Goal: Information Seeking & Learning: Learn about a topic

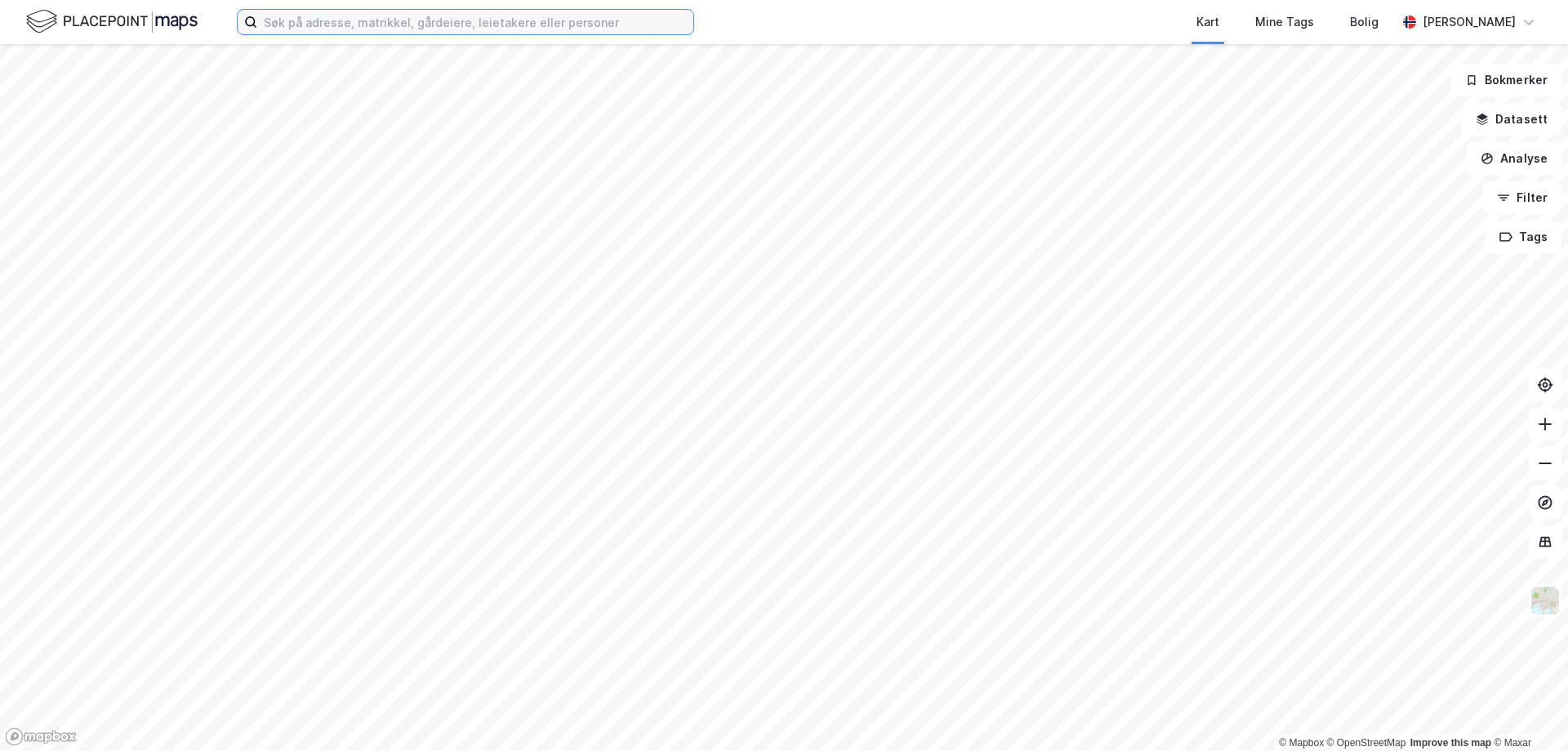
click at [414, 21] on input at bounding box center [475, 22] width 436 height 25
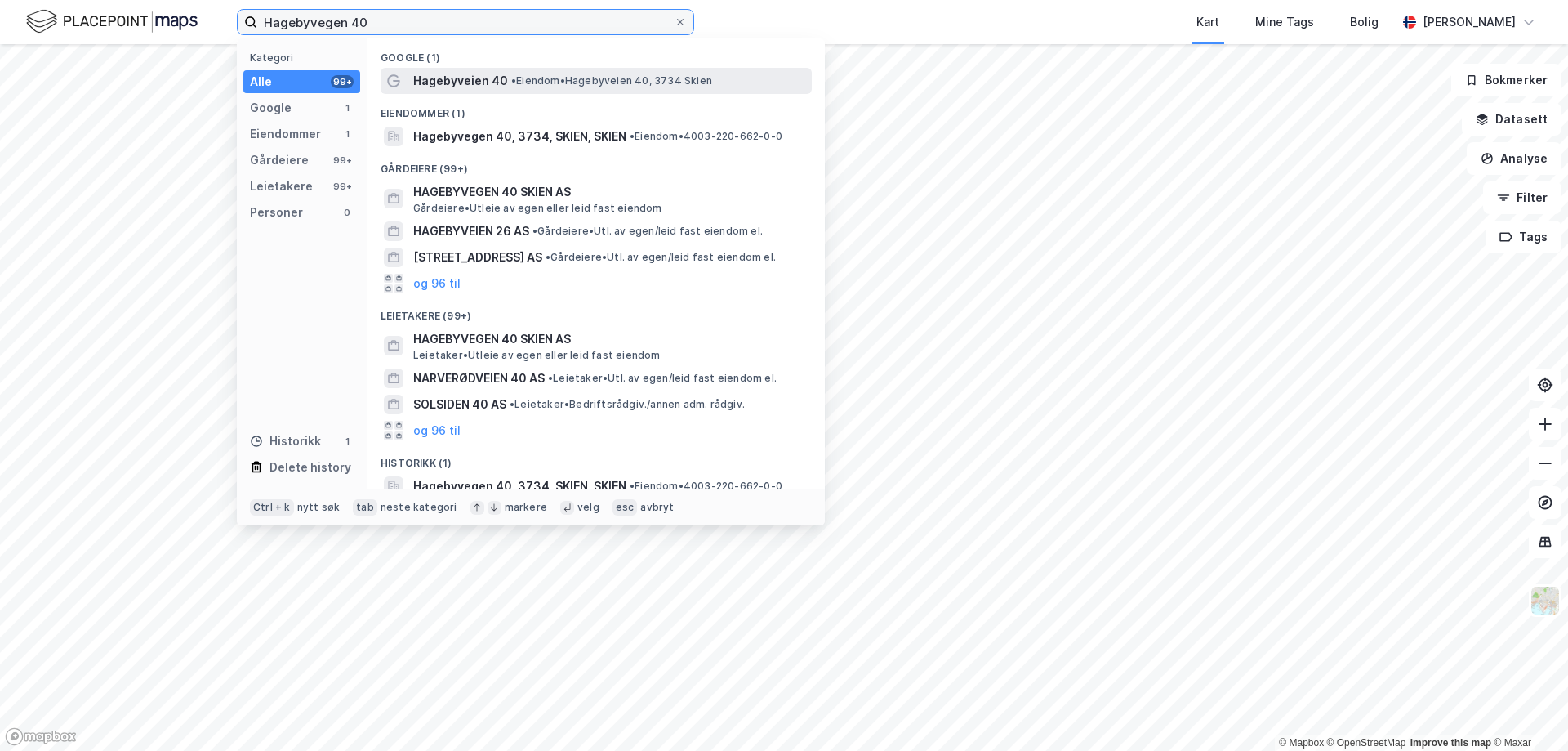
type input "Hagebyvegen 40"
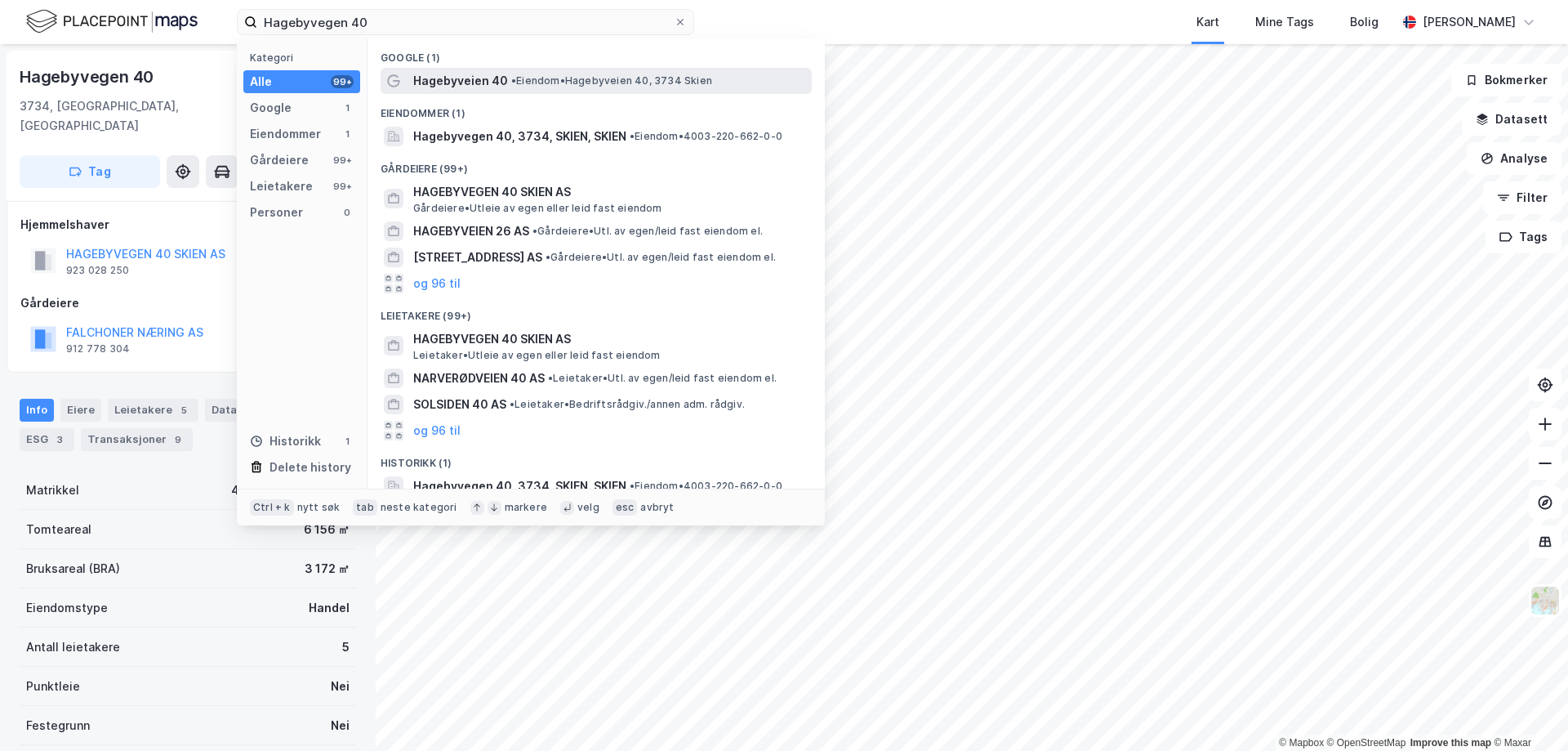
click at [511, 81] on span "•" at bounding box center [513, 80] width 5 height 12
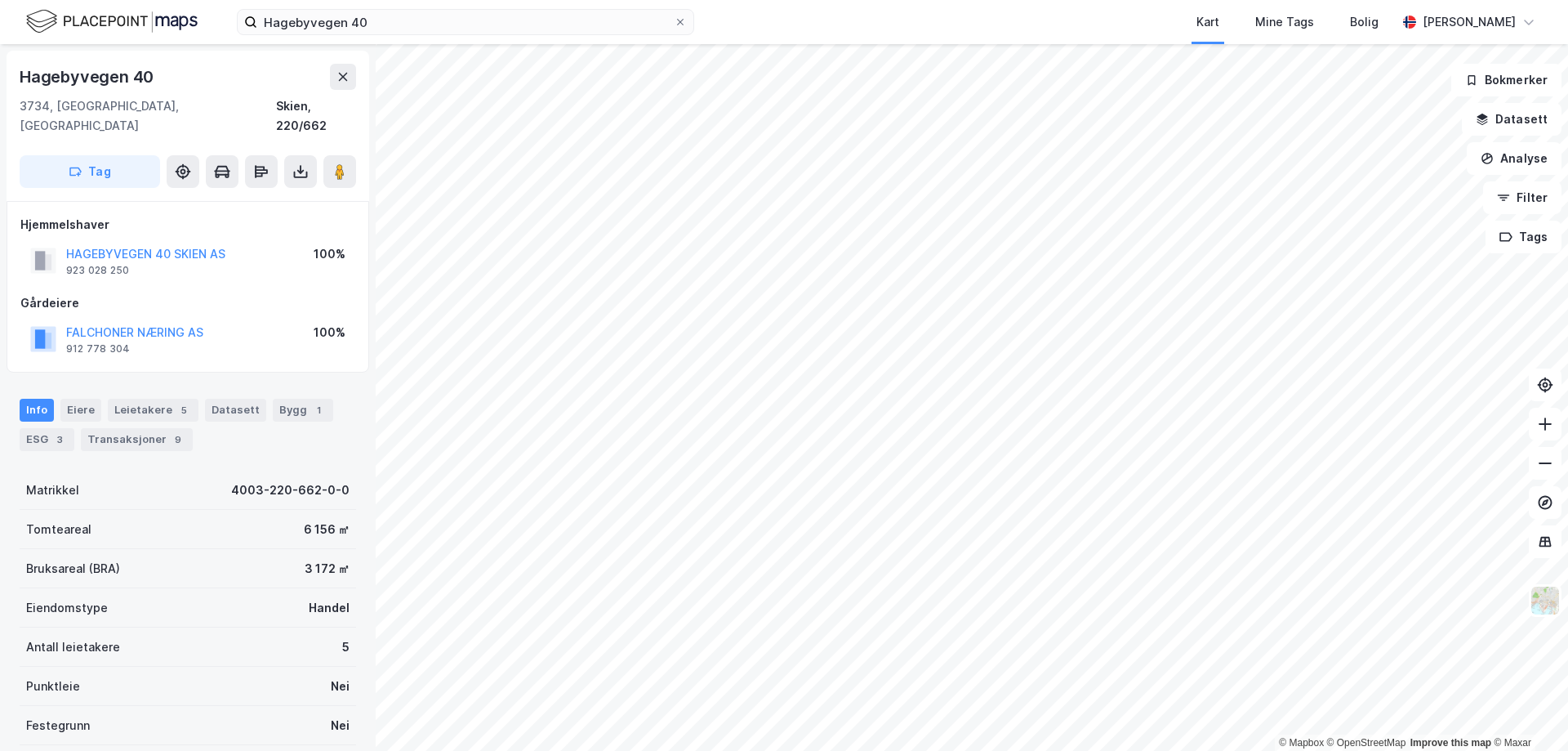
scroll to position [136, 0]
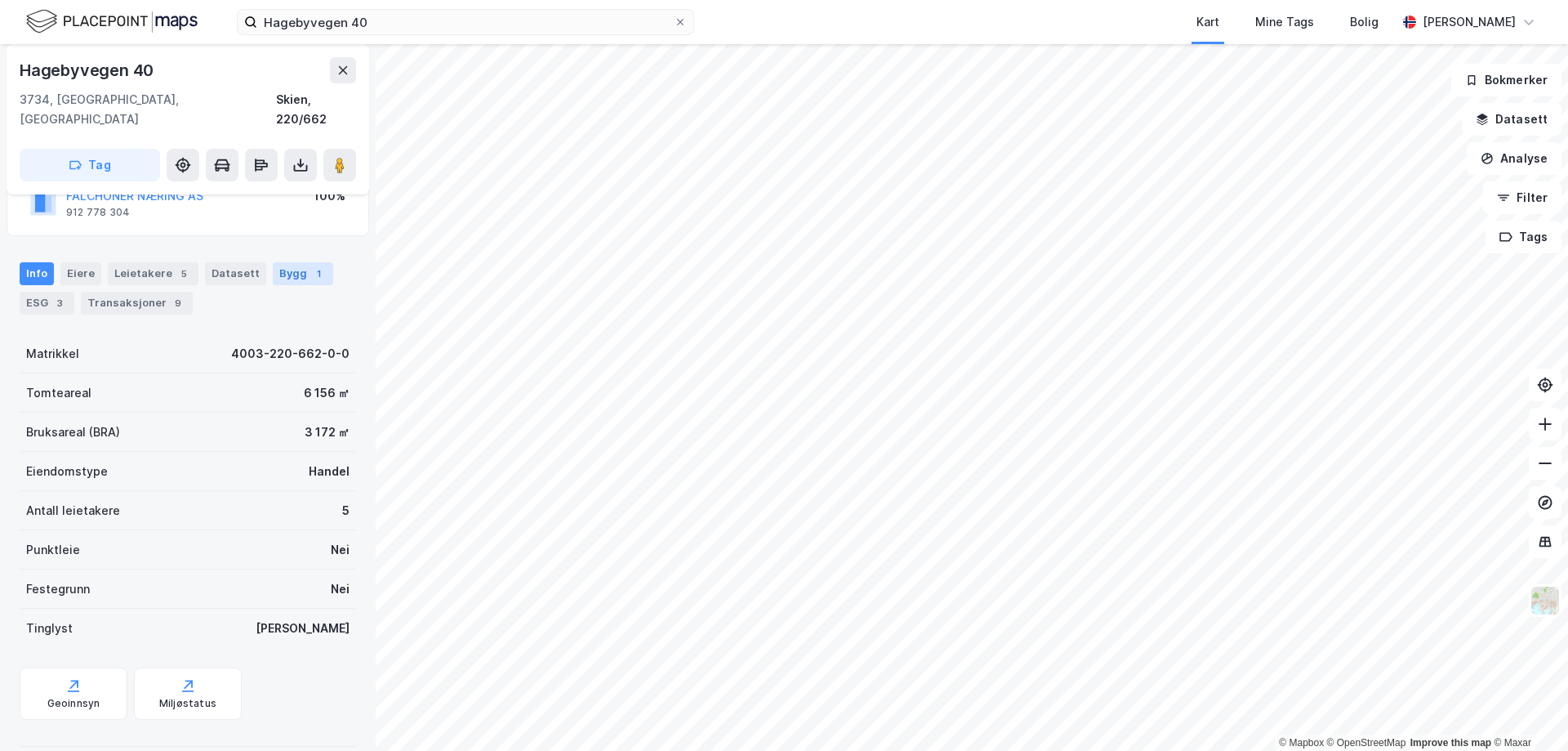
click at [297, 262] on div "Bygg 1" at bounding box center [303, 274] width 61 height 23
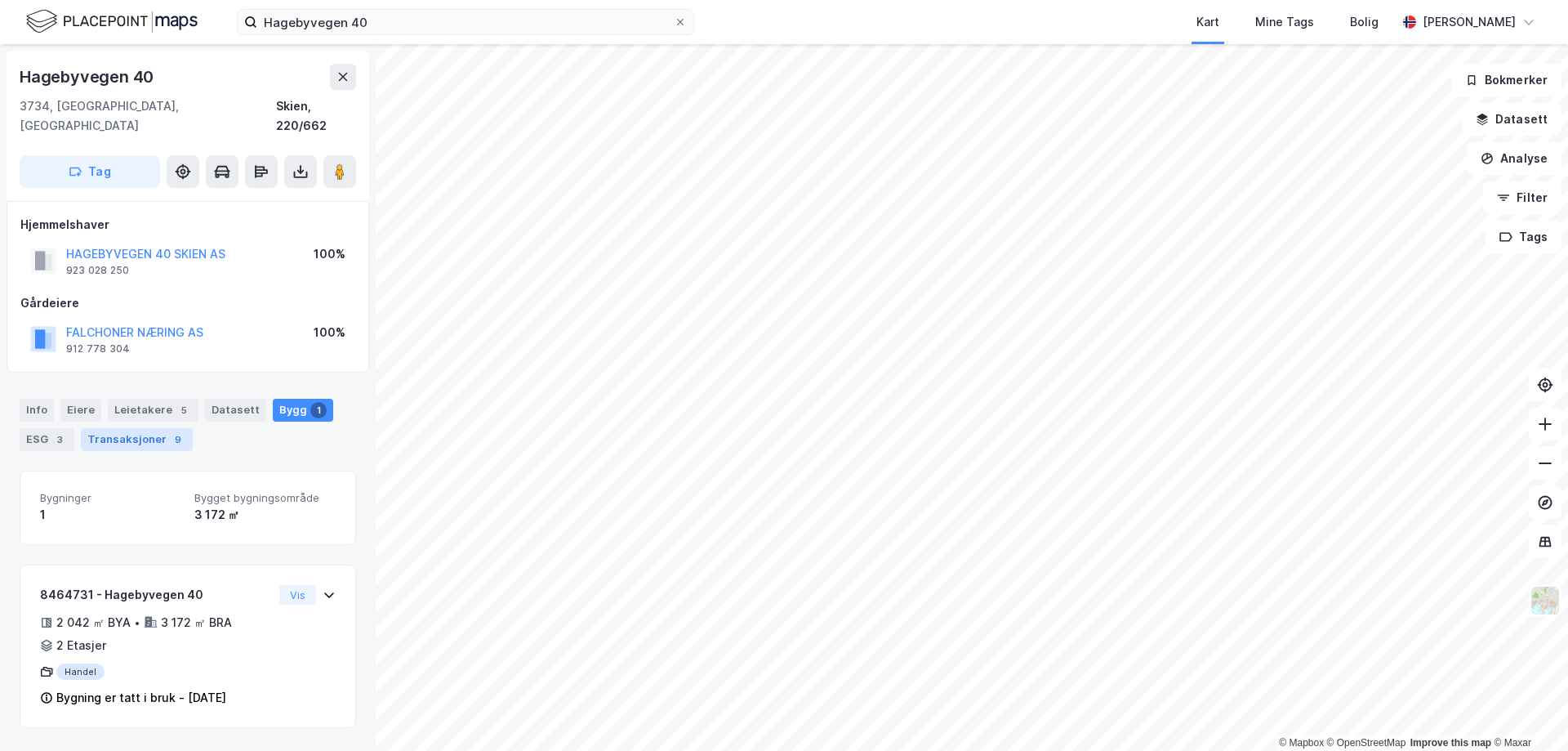
click at [135, 428] on div "Transaksjoner 9" at bounding box center [136, 440] width 112 height 23
